Goal: Information Seeking & Learning: Learn about a topic

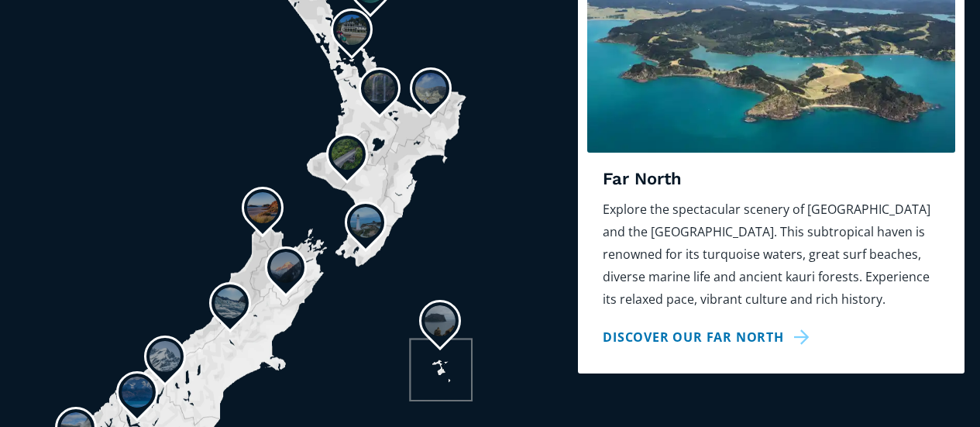
scroll to position [1395, 0]
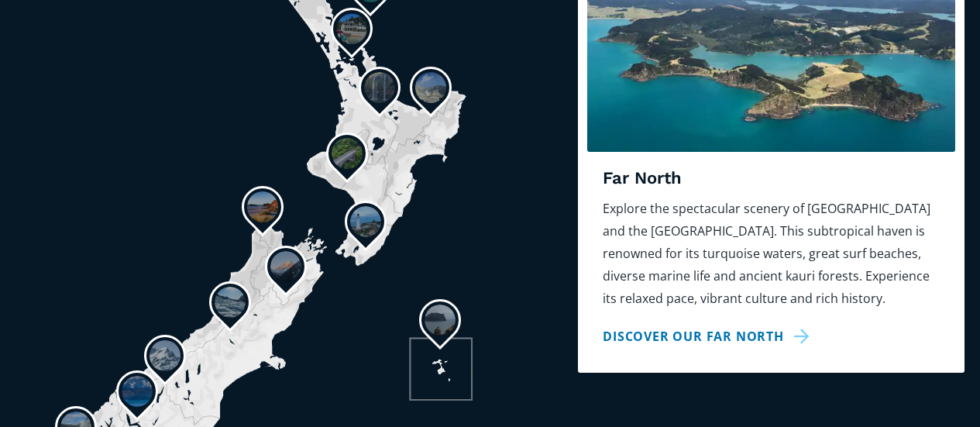
click at [709, 325] on link "Discover our Far North" at bounding box center [709, 336] width 212 height 22
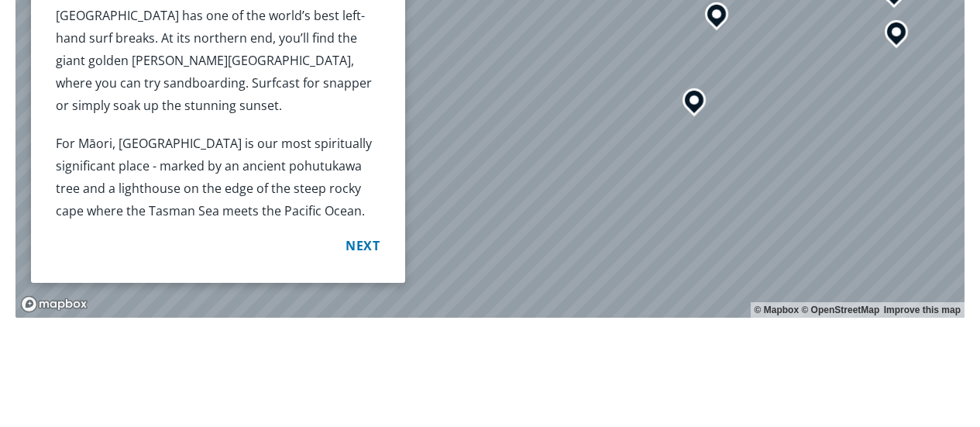
scroll to position [1550, 0]
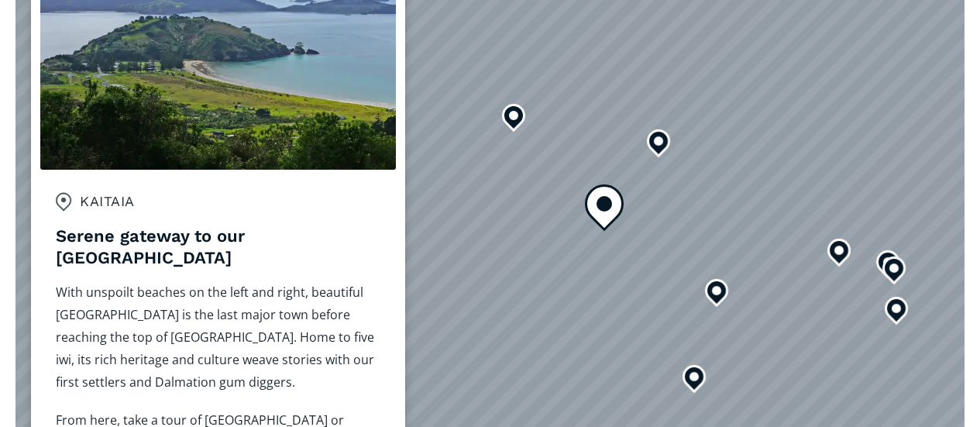
scroll to position [1627, 0]
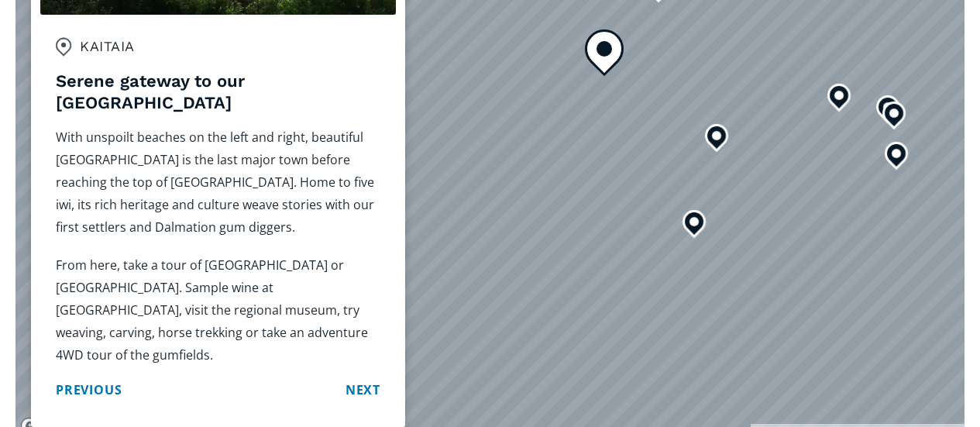
click at [364, 378] on button "Next" at bounding box center [363, 390] width 35 height 24
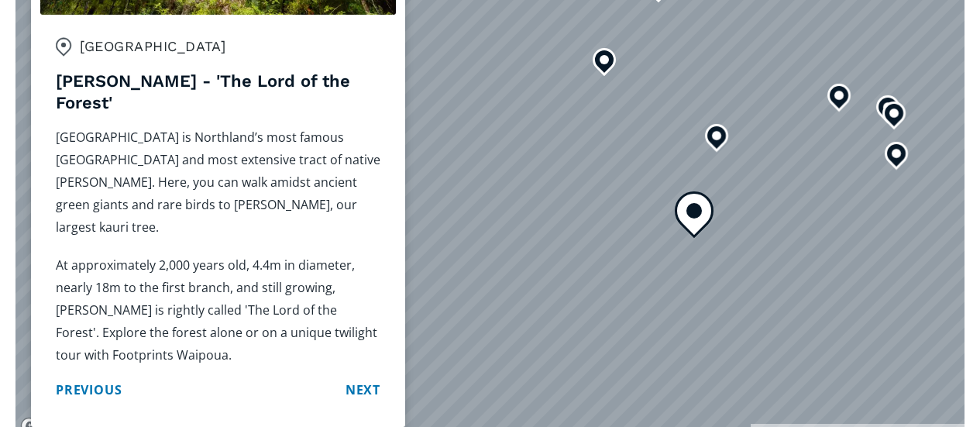
click at [369, 378] on button "Next" at bounding box center [363, 390] width 35 height 24
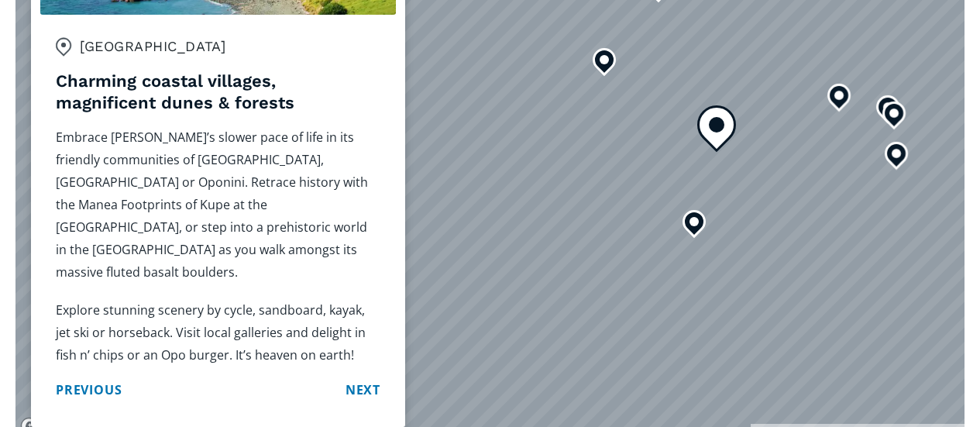
click at [361, 378] on button "Next" at bounding box center [363, 390] width 35 height 24
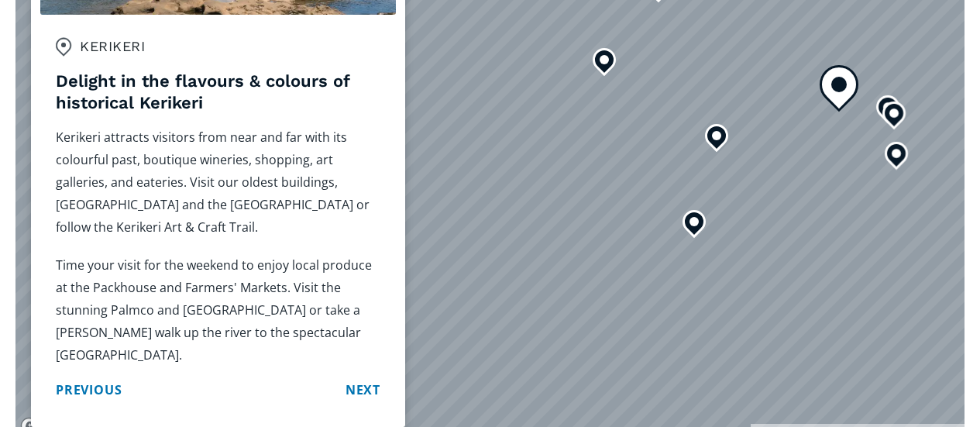
click at [96, 378] on button "Previous" at bounding box center [89, 390] width 66 height 24
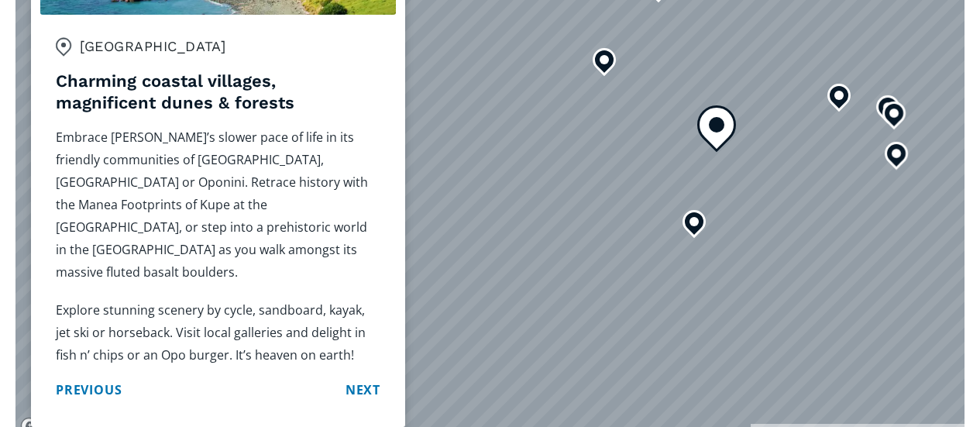
click at [366, 378] on button "Next" at bounding box center [363, 390] width 35 height 24
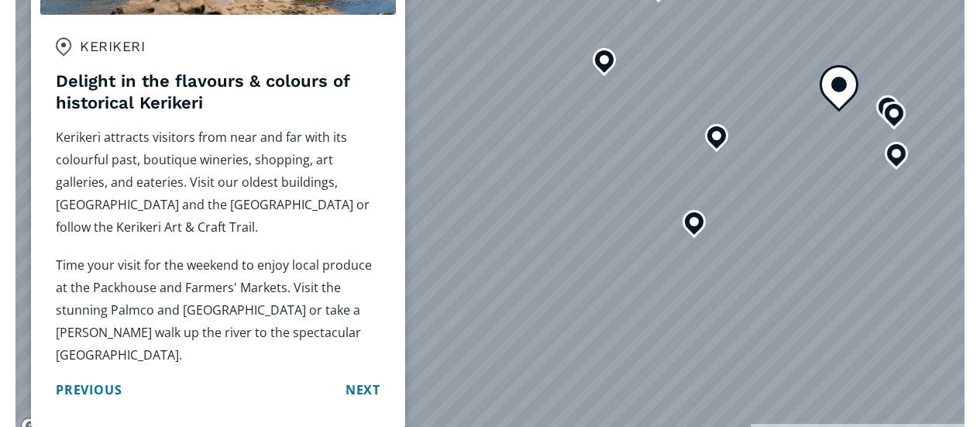
click at [365, 378] on button "Next" at bounding box center [363, 390] width 35 height 24
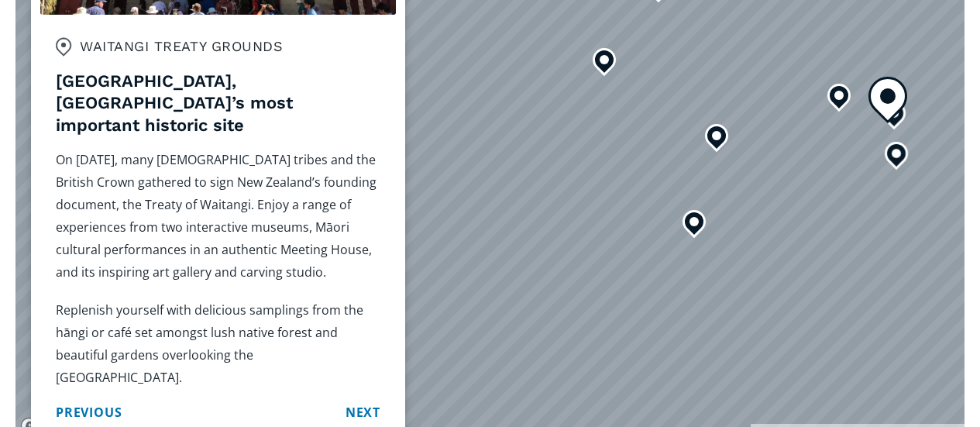
click at [365, 401] on button "Next" at bounding box center [363, 413] width 35 height 24
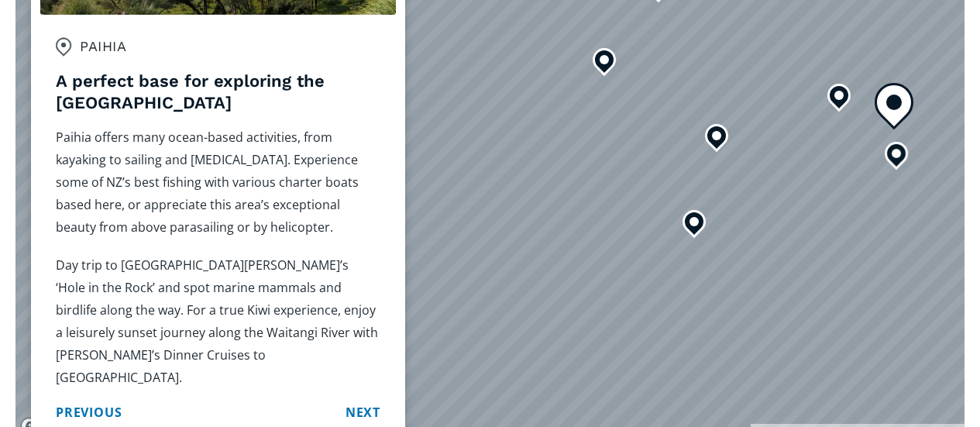
click at [363, 401] on button "Next" at bounding box center [363, 413] width 35 height 24
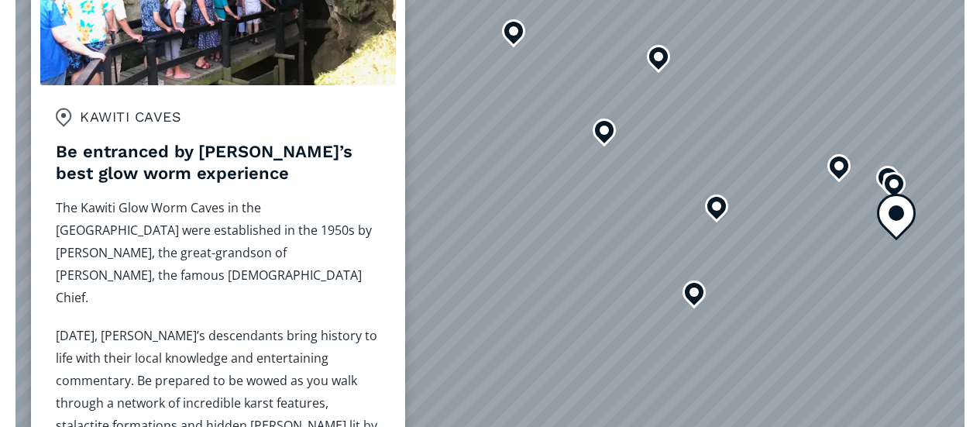
scroll to position [1550, 0]
